Goal: Task Accomplishment & Management: Manage account settings

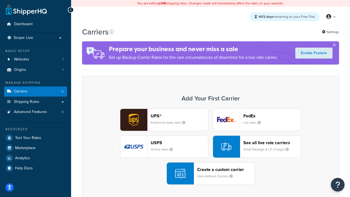
click at [210, 147] on div "UPS® Published daily rates FedEx List rates USPS Online rates See all live rate…" at bounding box center [210, 146] width 245 height 76
click at [272, 116] on header "FedEx" at bounding box center [271, 115] width 57 height 5
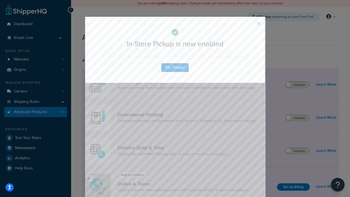
scroll to position [178, 0]
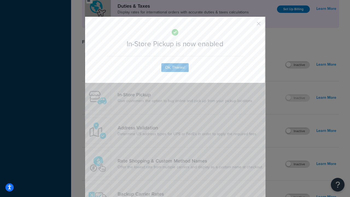
click at [250, 25] on button "button" at bounding box center [250, 25] width 1 height 1
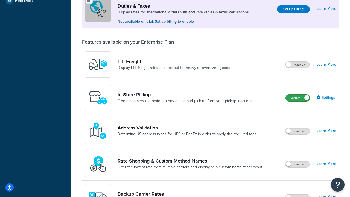
click at [298, 98] on label "Active" at bounding box center [297, 98] width 24 height 7
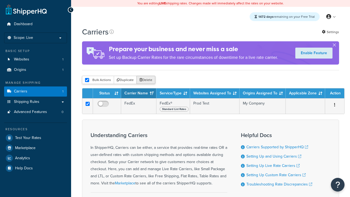
click at [145, 80] on button "Delete" at bounding box center [145, 80] width 19 height 8
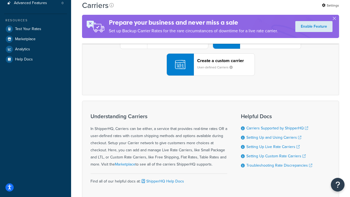
click at [210, 76] on div "UPS® Published daily rates FedEx List rates USPS Online rates See all live rate…" at bounding box center [210, 38] width 245 height 76
click at [272, 10] on header "FedEx" at bounding box center [271, 6] width 57 height 5
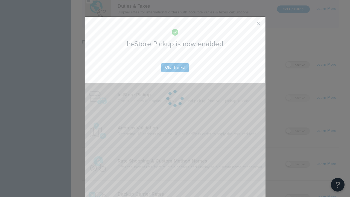
click at [250, 25] on button "button" at bounding box center [250, 25] width 1 height 1
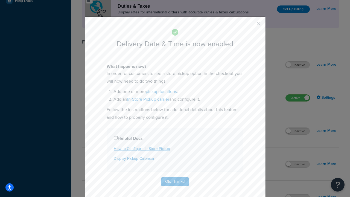
scroll to position [53, 0]
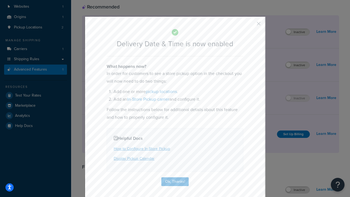
click at [250, 25] on button "button" at bounding box center [250, 25] width 1 height 1
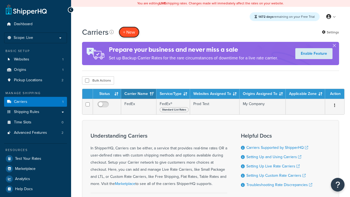
click at [129, 32] on button "+ New" at bounding box center [129, 32] width 21 height 11
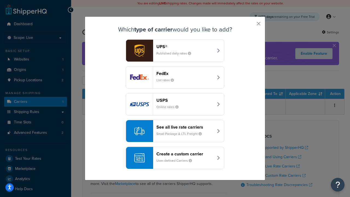
click at [175, 158] on div "Create a custom carrier User-defined Carriers" at bounding box center [184, 157] width 57 height 13
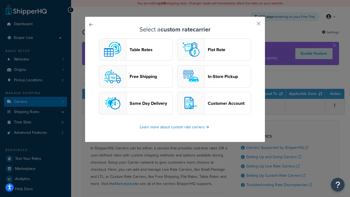
click at [214, 76] on header "In-Store Pickup" at bounding box center [229, 76] width 43 height 5
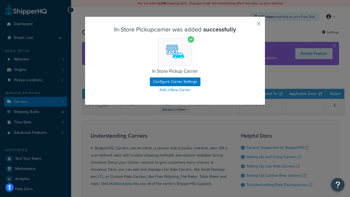
click at [250, 25] on button "button" at bounding box center [250, 25] width 1 height 1
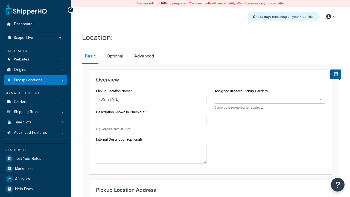
type input "[US_STATE]"
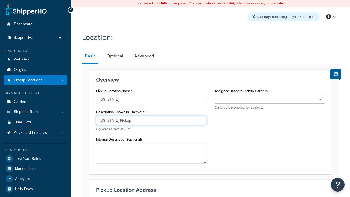
type input "[US_STATE] Pickup"
click at [270, 99] on ul at bounding box center [269, 99] width 110 height 9
type input "[STREET_ADDRESS][PERSON_NAME]"
type input "Suite B"
type input "Irvine"
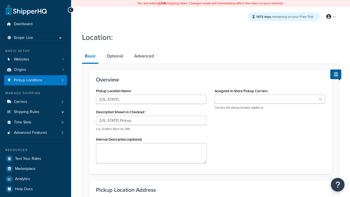
select select "5"
type input "Irvine"
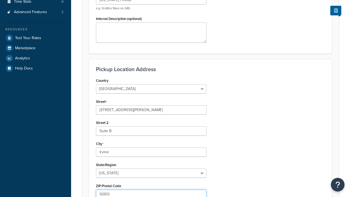
type input "92612"
